Goal: Transaction & Acquisition: Purchase product/service

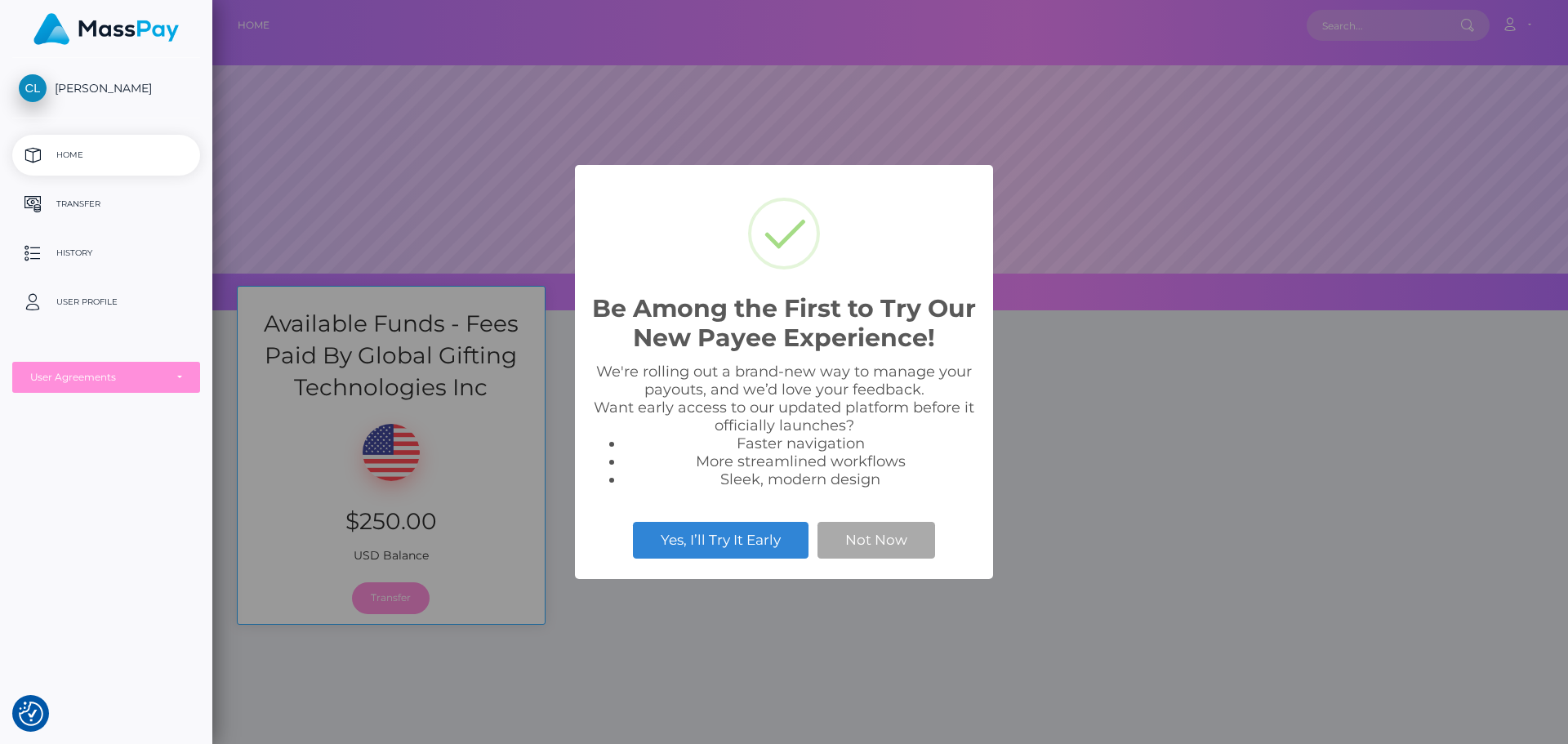
scroll to position [310, 1356]
click at [868, 540] on button "Not Now" at bounding box center [877, 539] width 118 height 36
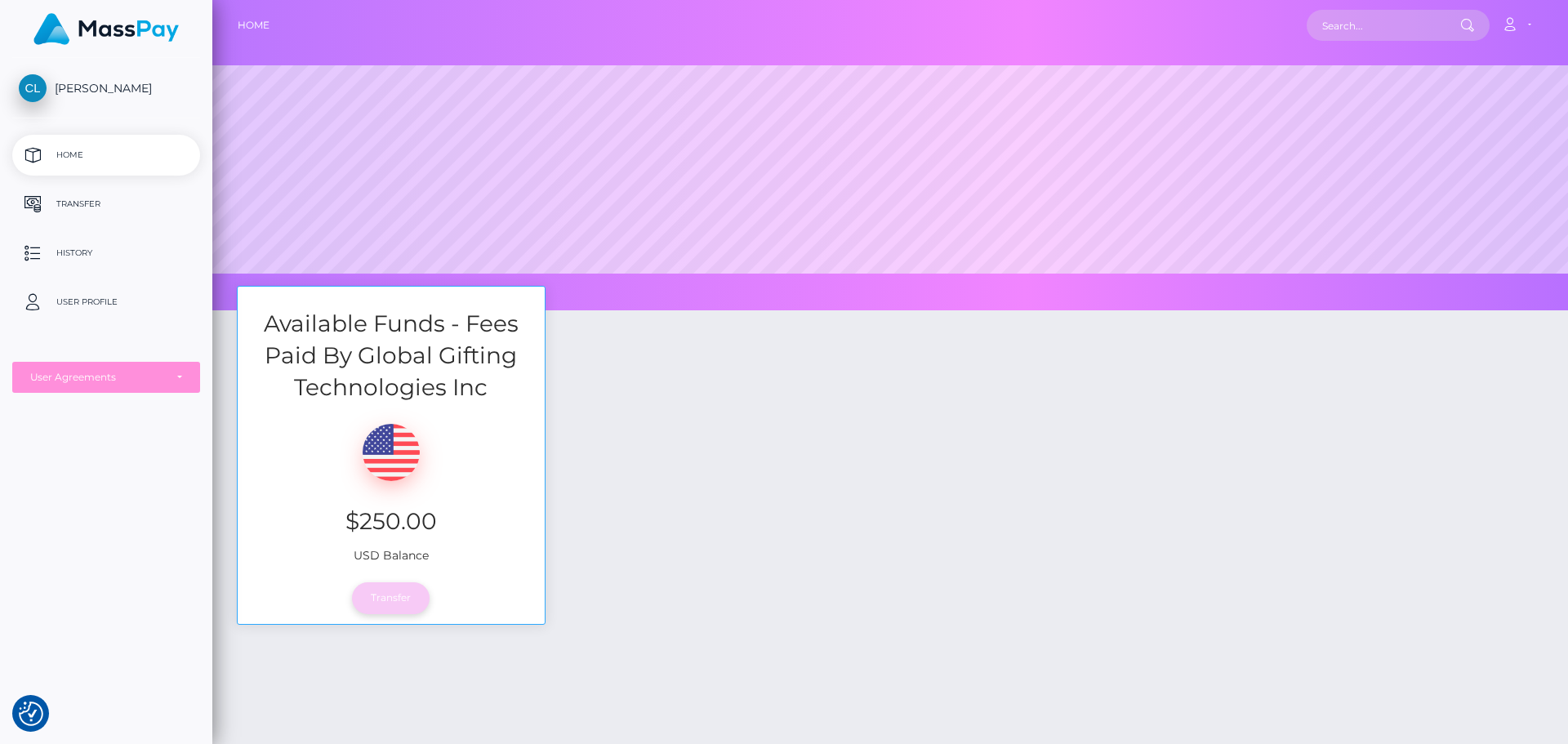
click at [395, 606] on link "Transfer" at bounding box center [391, 598] width 78 height 31
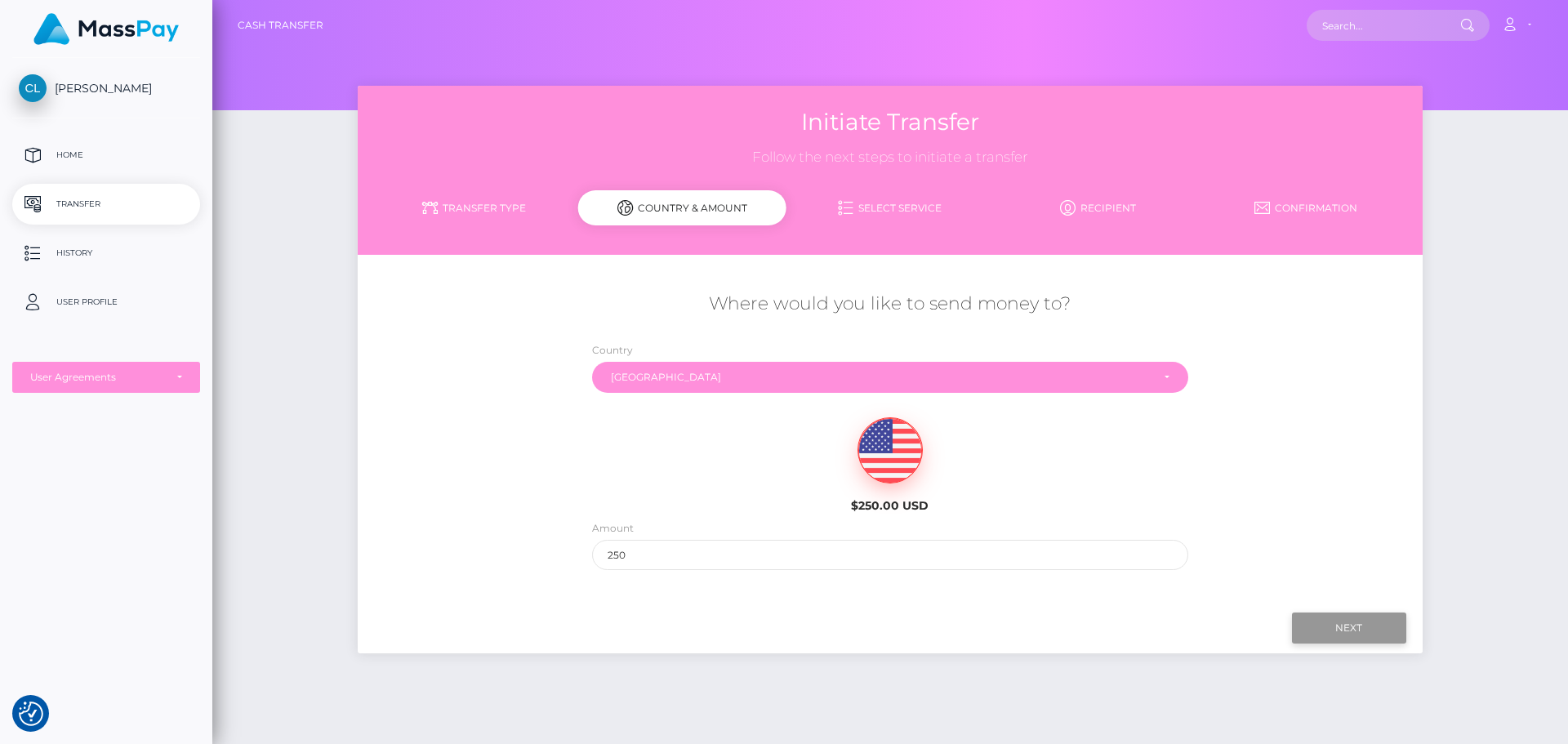
click at [1355, 621] on input "Next" at bounding box center [1349, 629] width 114 height 31
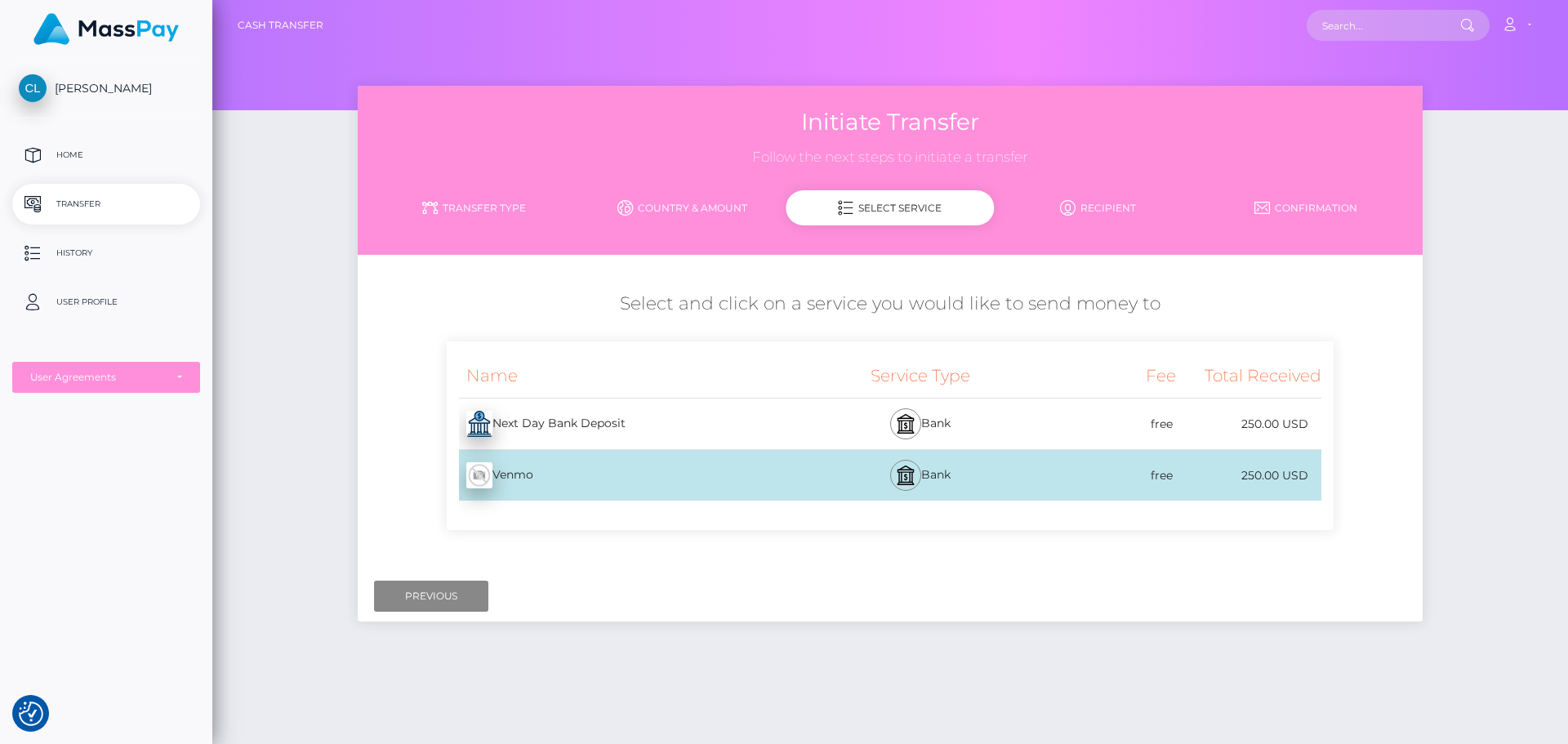
click at [735, 432] on div "Next Day Bank Deposit - USD" at bounding box center [628, 424] width 364 height 45
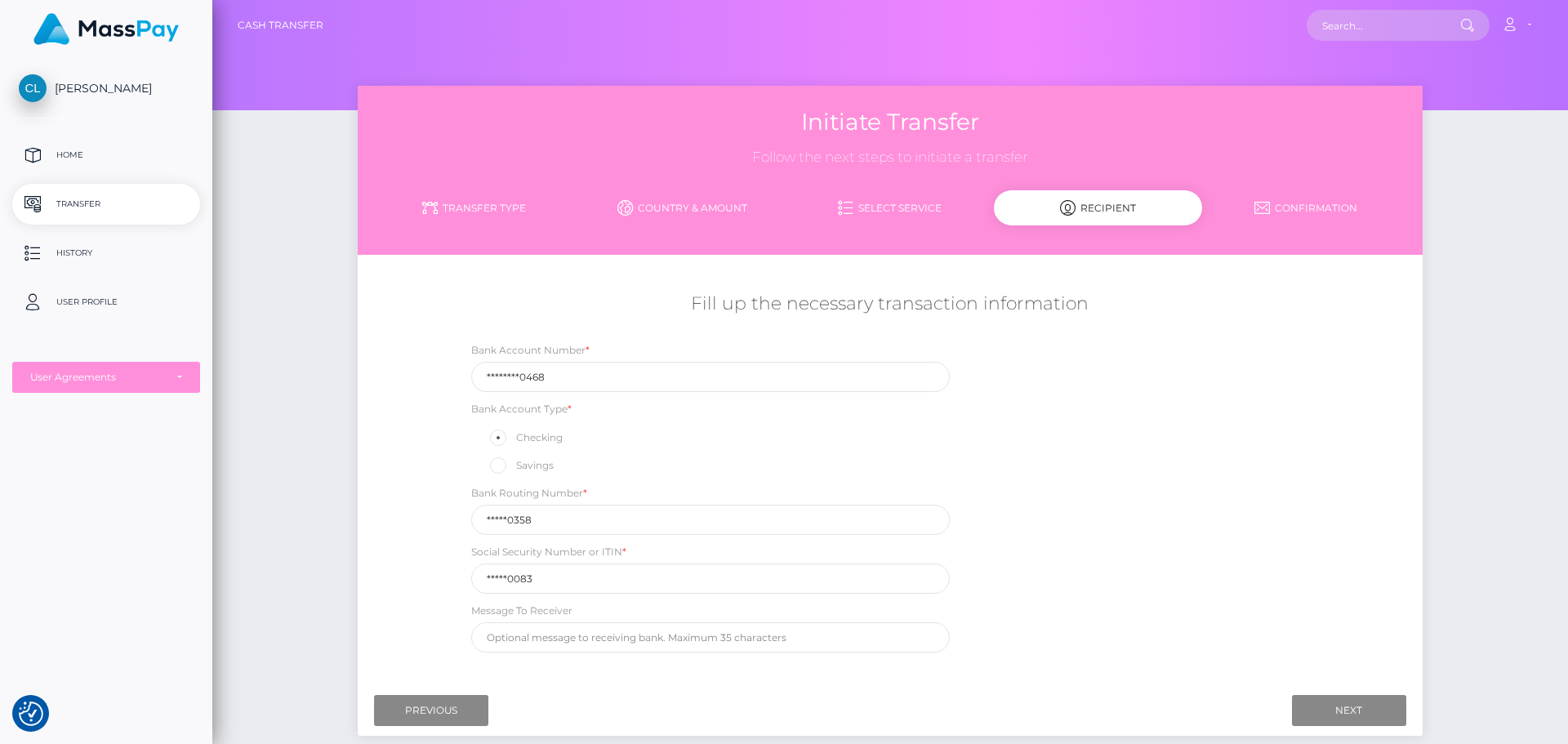
click at [912, 194] on link "Select Service" at bounding box center [891, 207] width 208 height 29
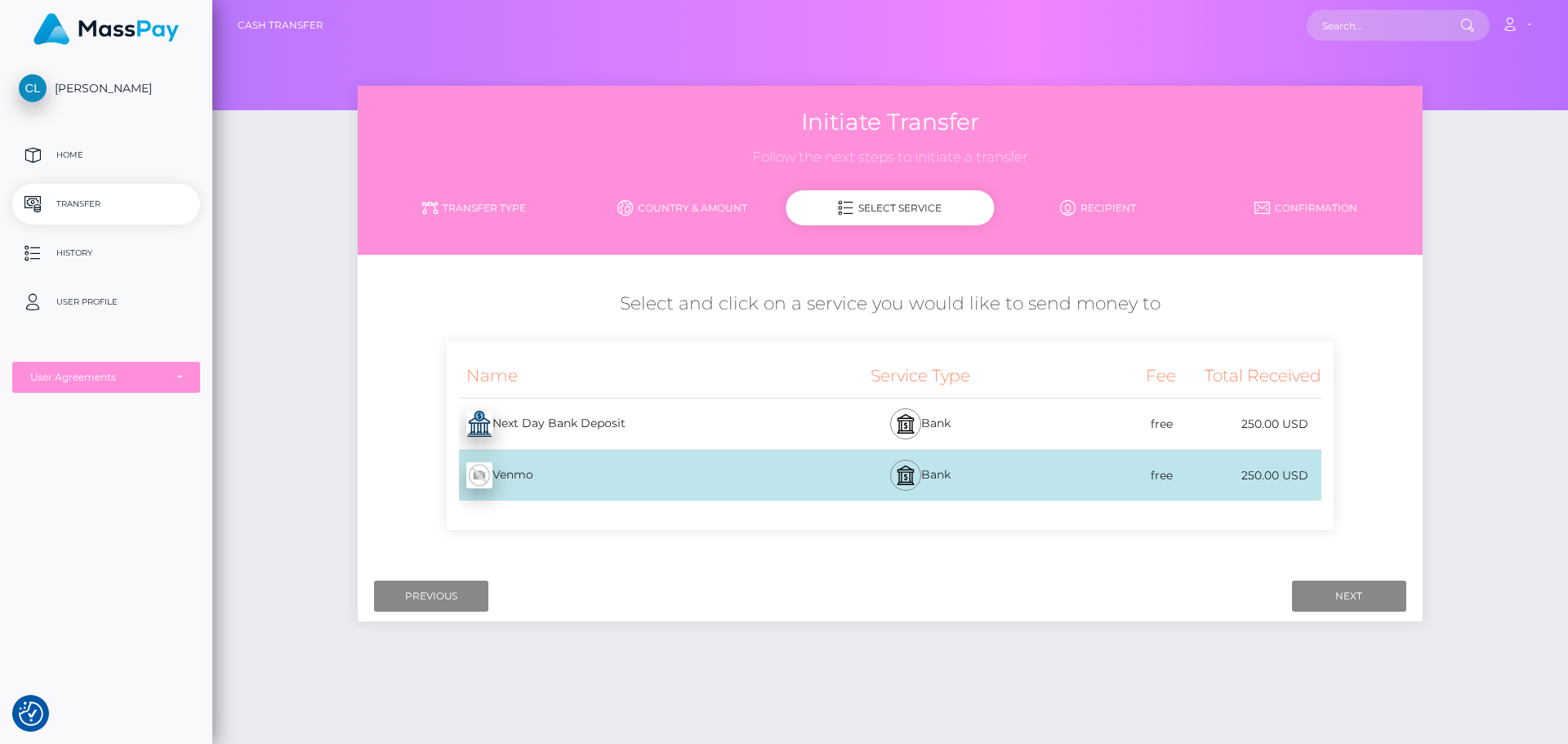
click at [671, 420] on div "Next Day Bank Deposit - USD" at bounding box center [628, 424] width 364 height 45
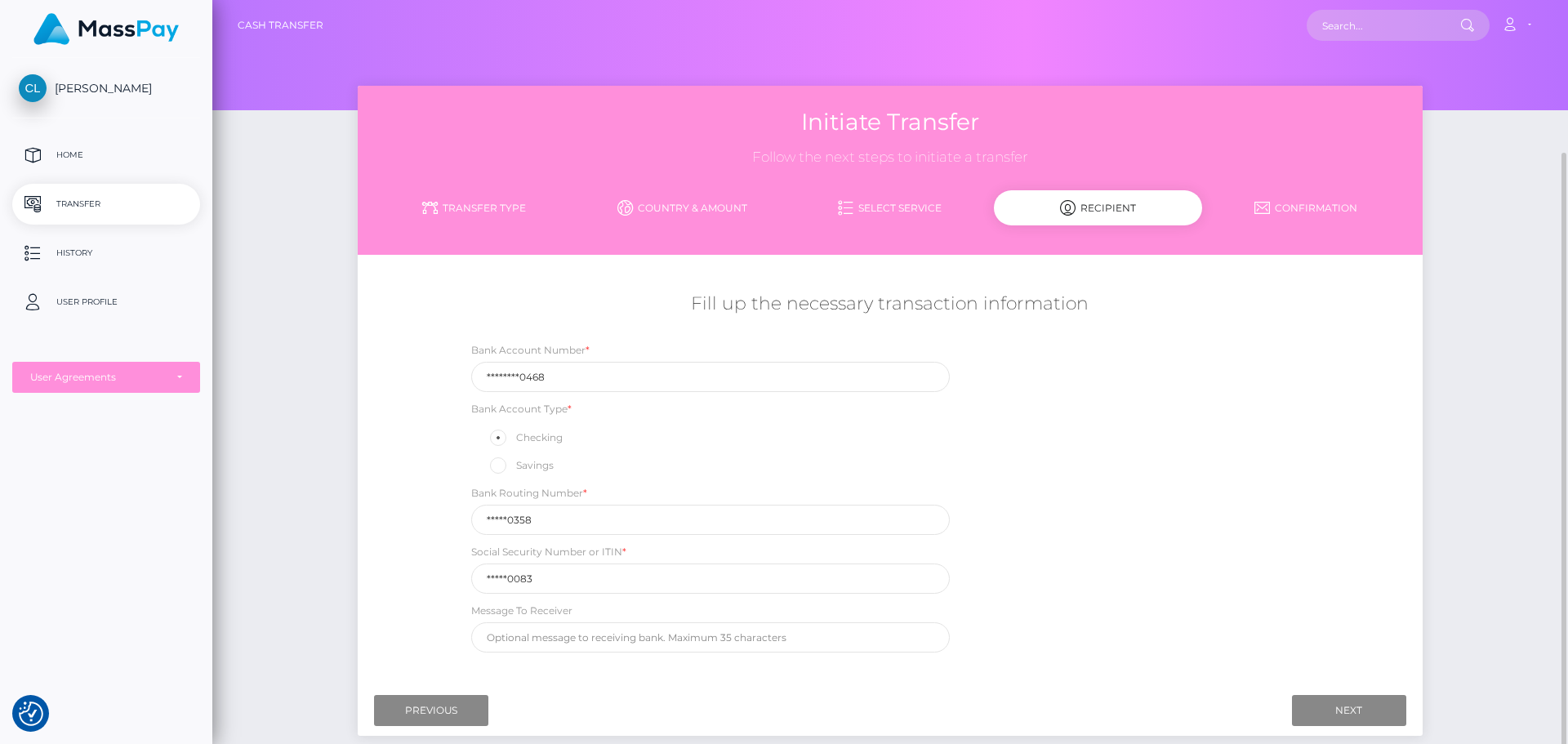
scroll to position [111, 0]
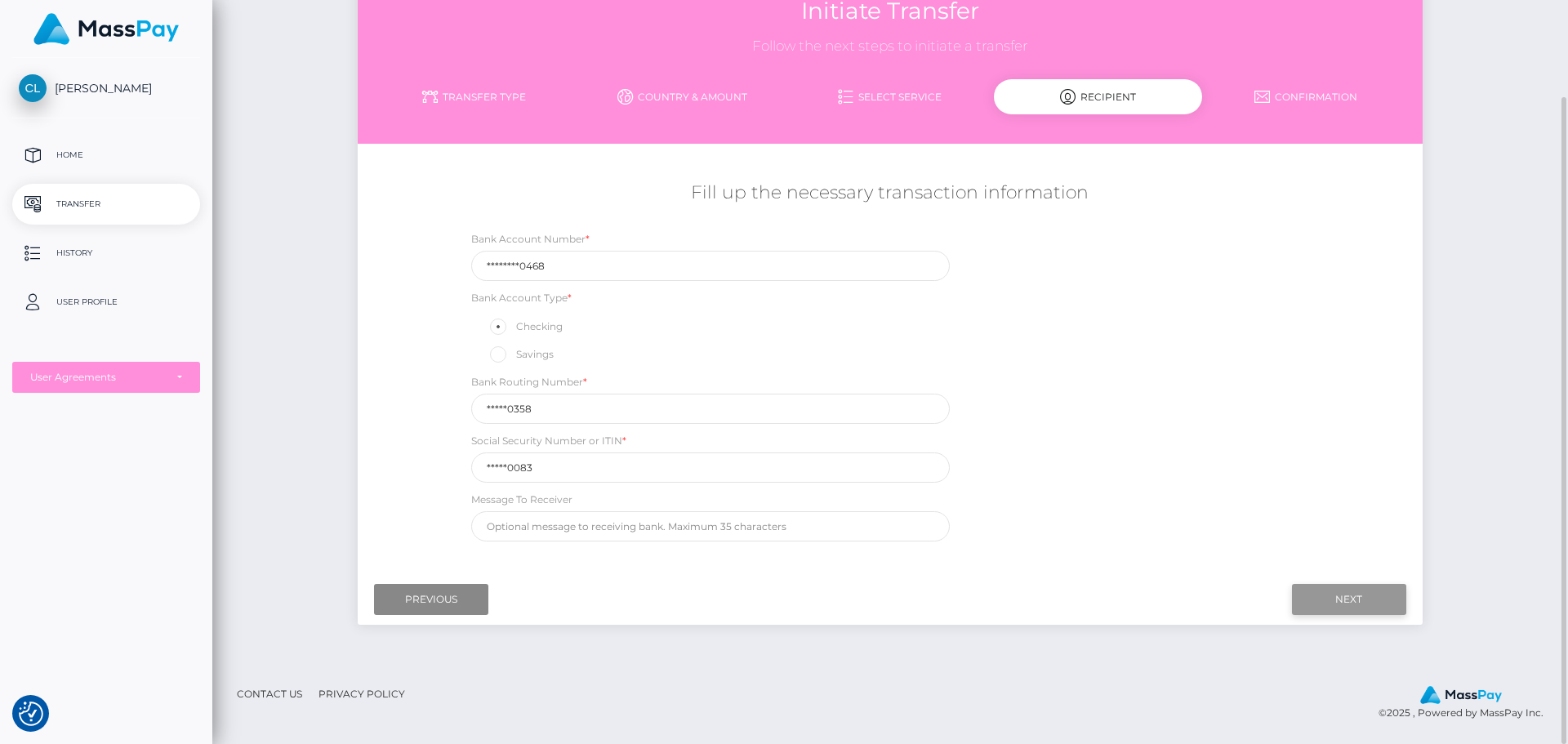
click at [1396, 596] on input "Next" at bounding box center [1349, 600] width 114 height 31
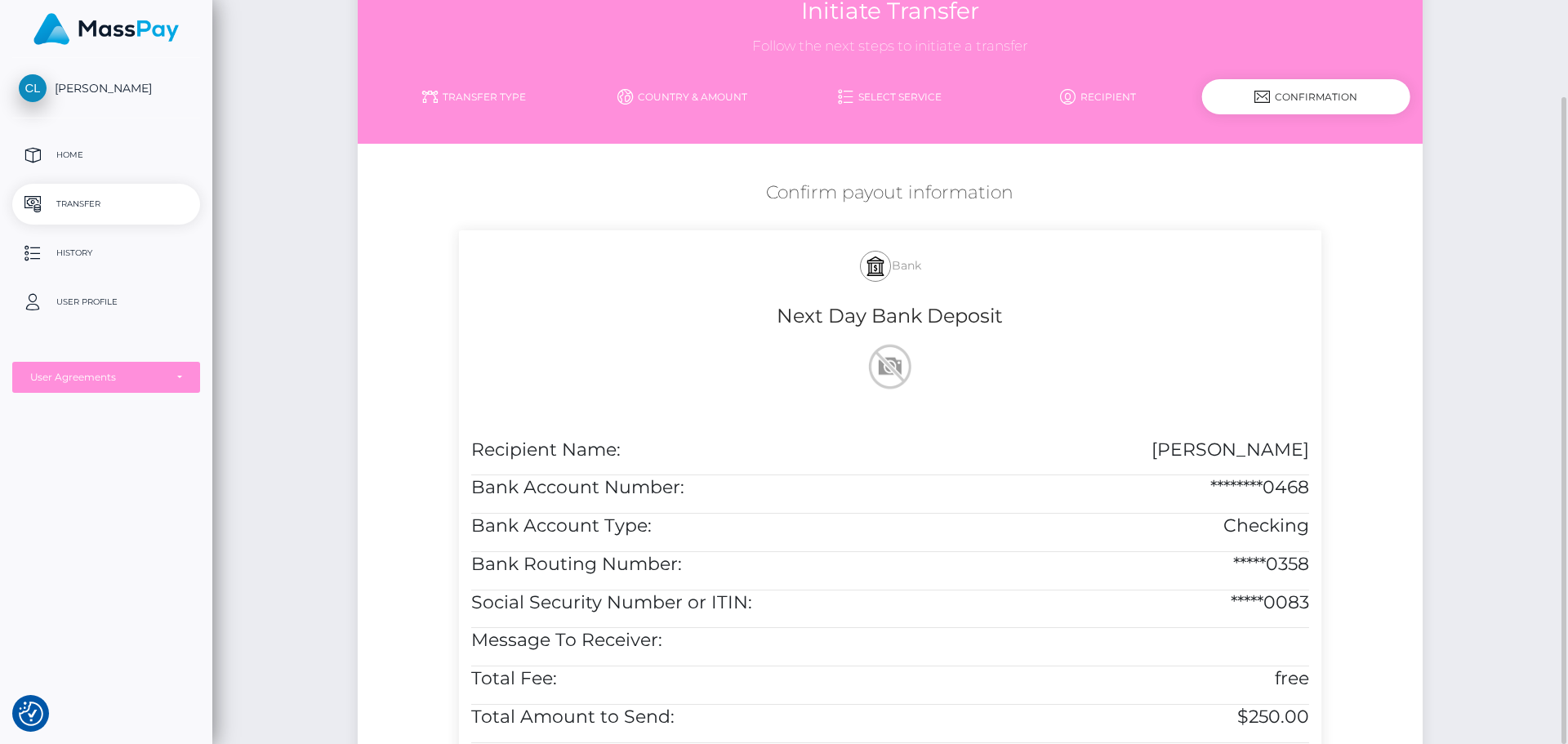
click at [402, 305] on div "Confirm payout information Bank Next Day Bank Deposit Recipient Name: CYNTHIA L…" at bounding box center [890, 544] width 1065 height 743
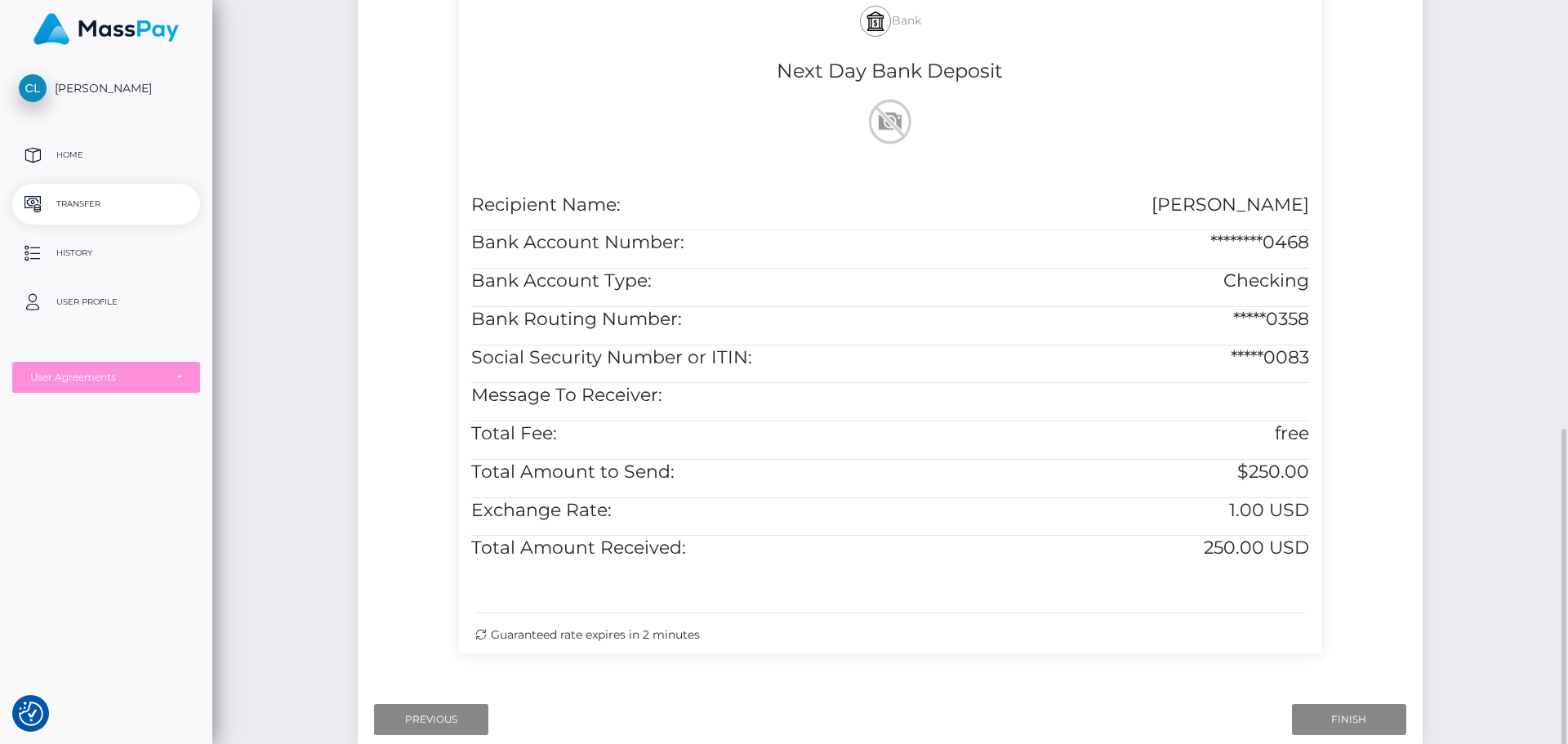
scroll to position [490, 0]
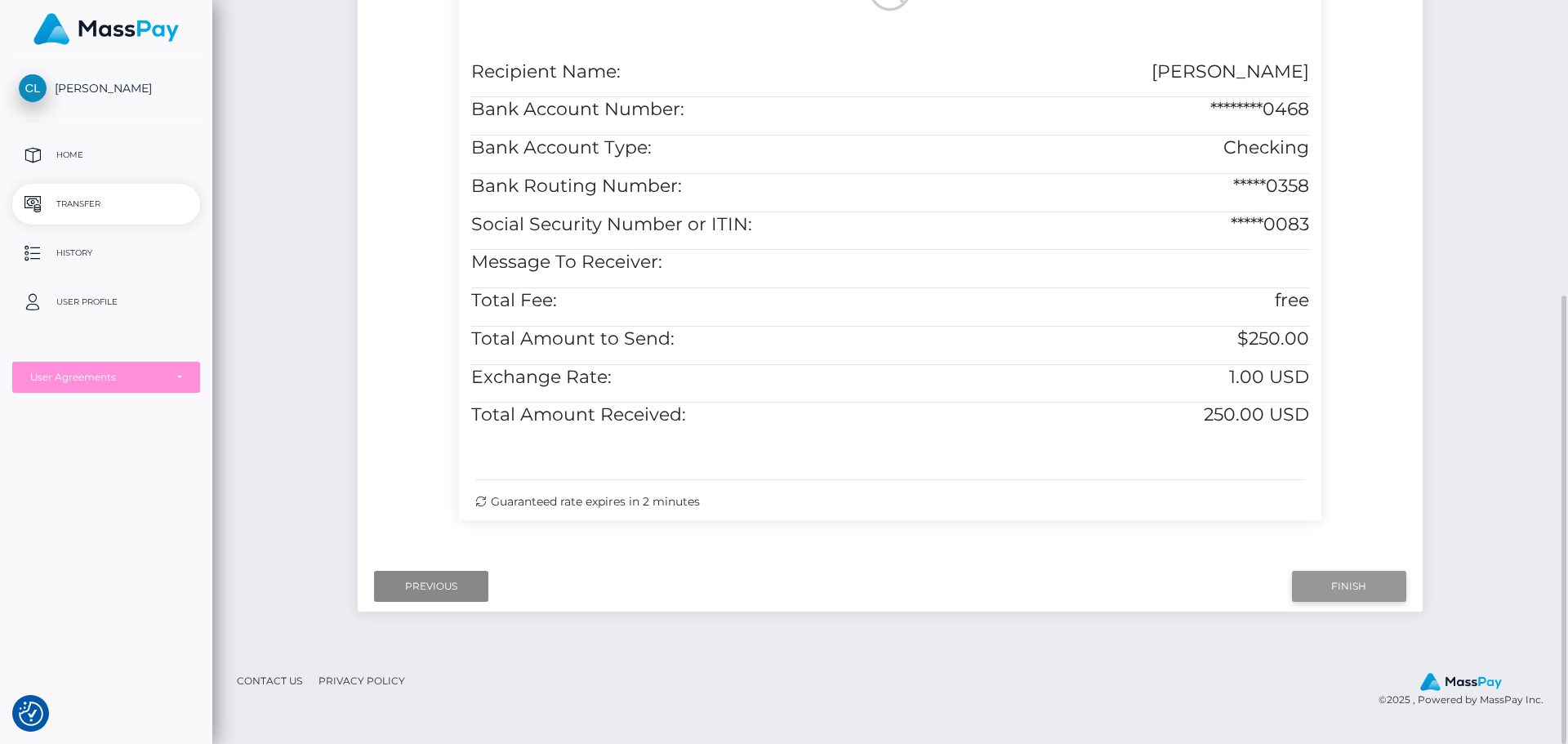
click at [1363, 602] on input "Finish" at bounding box center [1349, 587] width 114 height 31
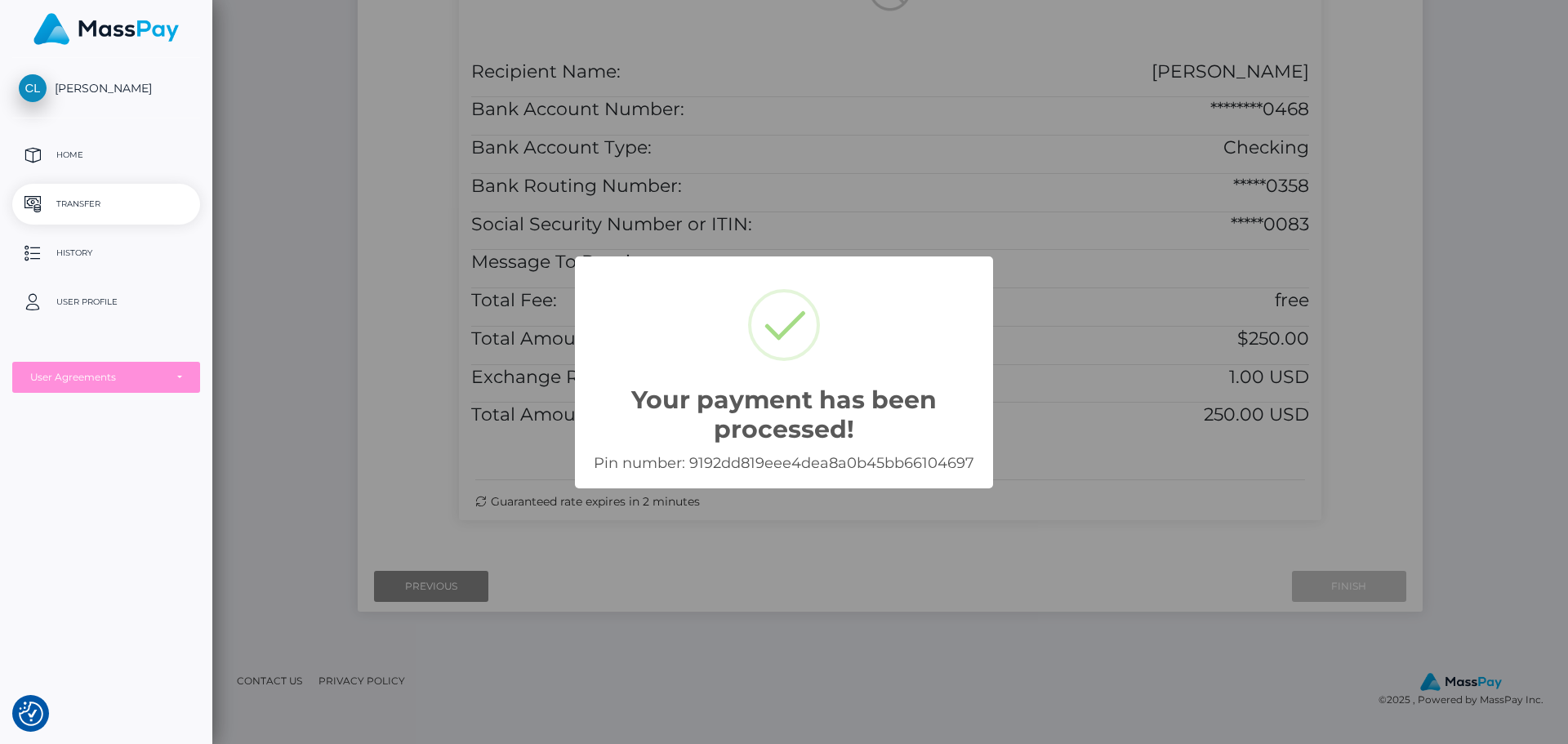
click at [796, 168] on div "Your payment has been processed! × Pin number: 9192dd819eee4dea8a0b45bb66104697…" at bounding box center [784, 372] width 1568 height 744
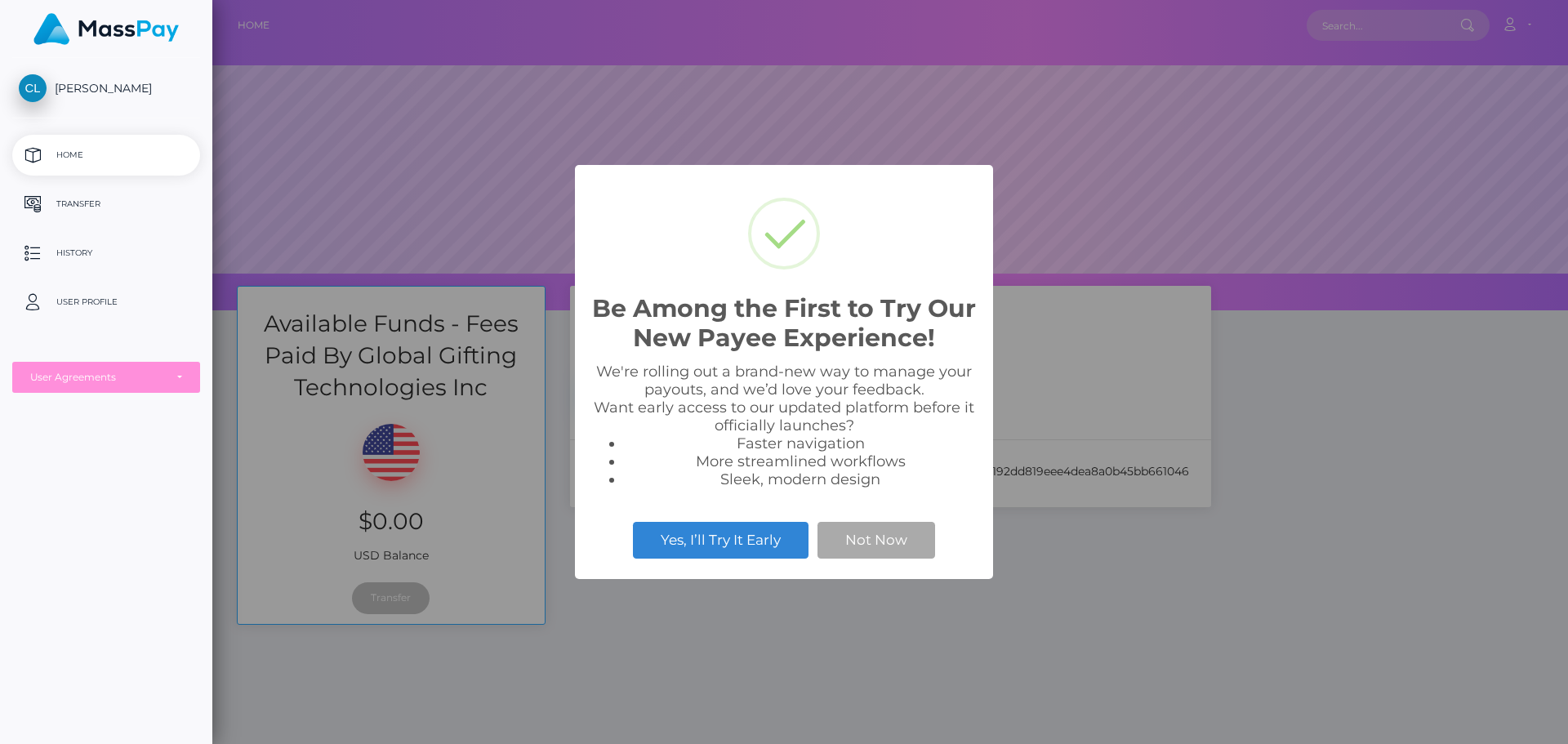
scroll to position [310, 1356]
click at [897, 542] on button "Not Now" at bounding box center [877, 539] width 118 height 36
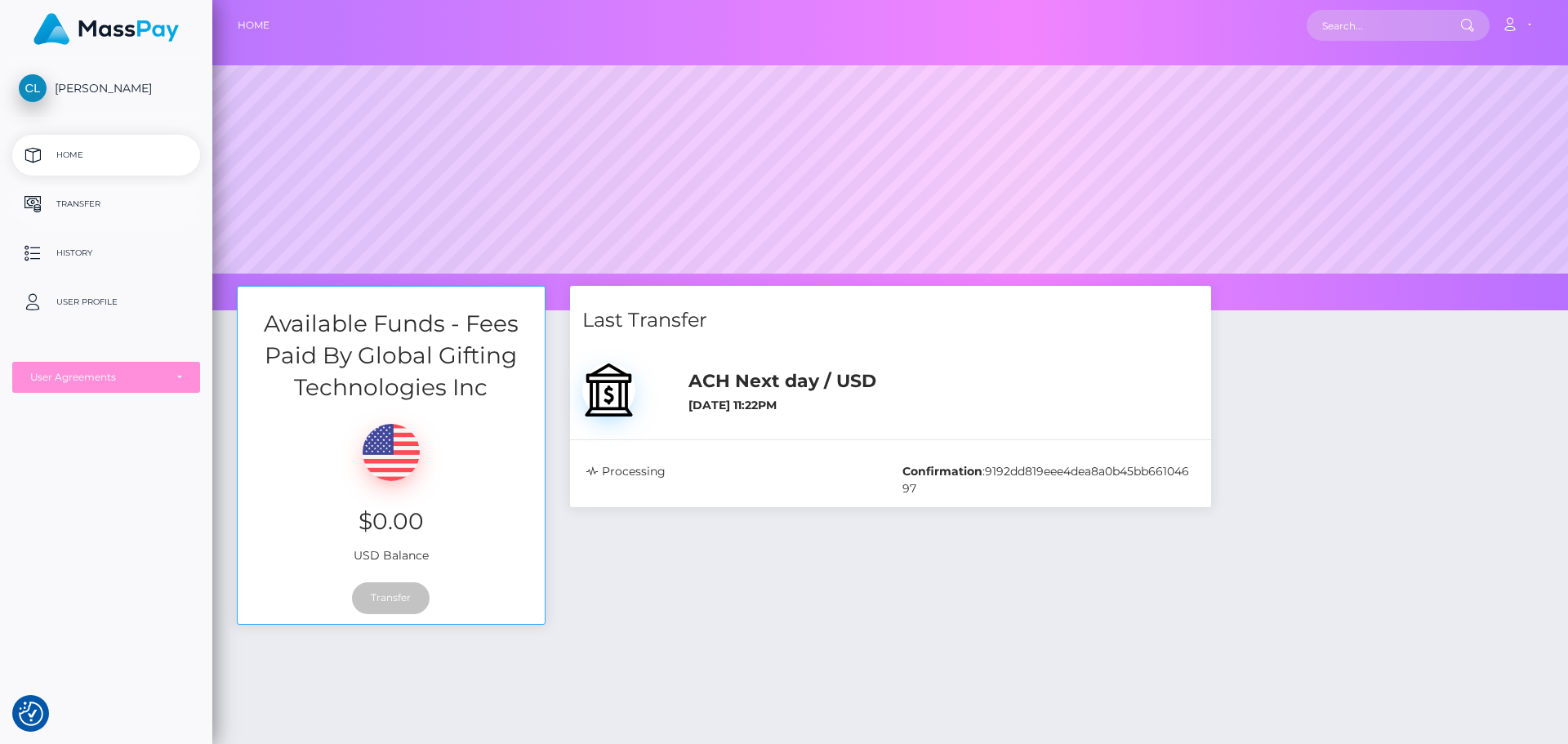
click at [101, 186] on link "Transfer" at bounding box center [106, 204] width 188 height 41
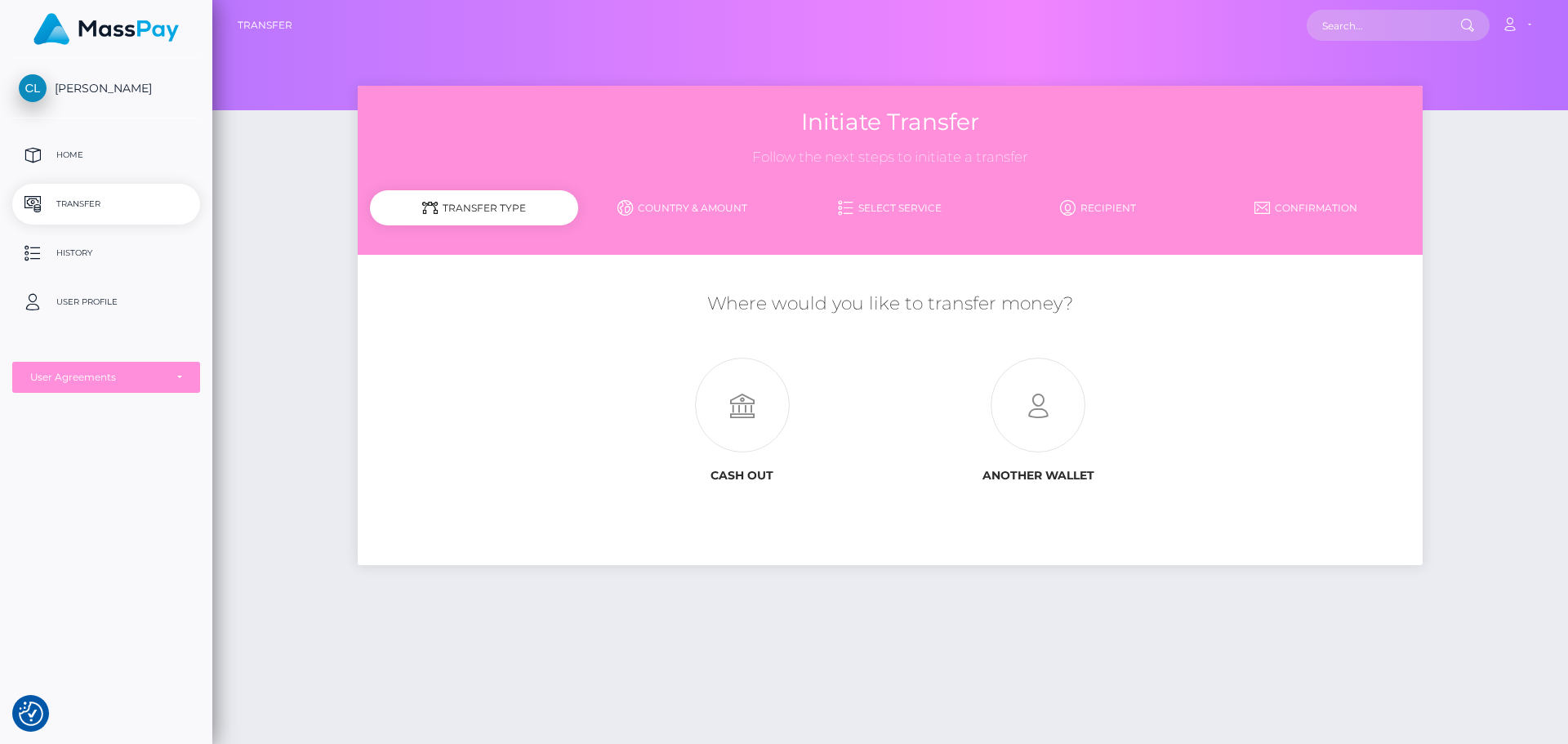
click at [679, 206] on link "Country & Amount" at bounding box center [683, 207] width 208 height 29
click at [757, 378] on icon at bounding box center [742, 406] width 295 height 94
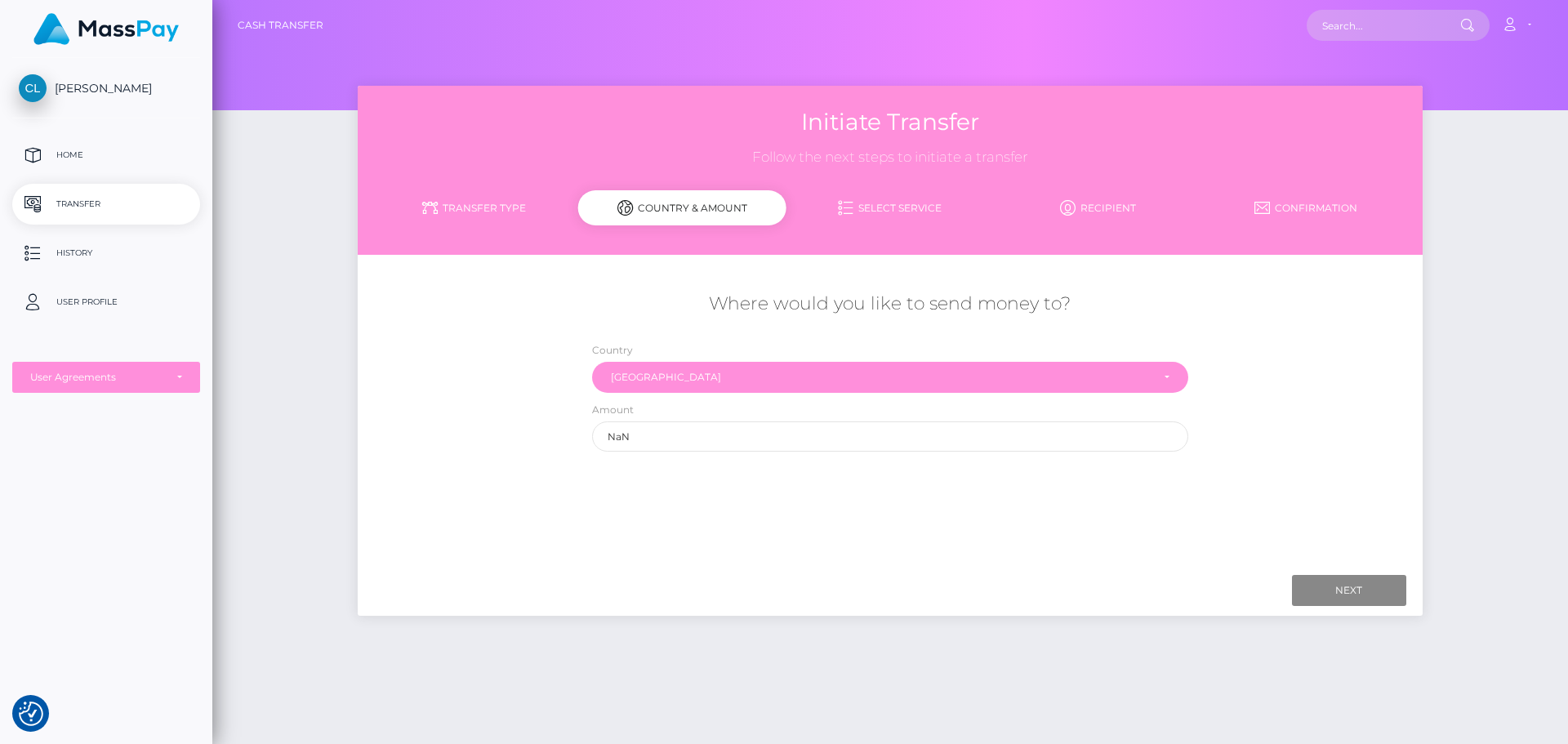
click at [891, 203] on link "Select Service" at bounding box center [891, 207] width 208 height 29
click at [1089, 208] on link "Recipient" at bounding box center [1098, 207] width 208 height 29
